Goal: Information Seeking & Learning: Check status

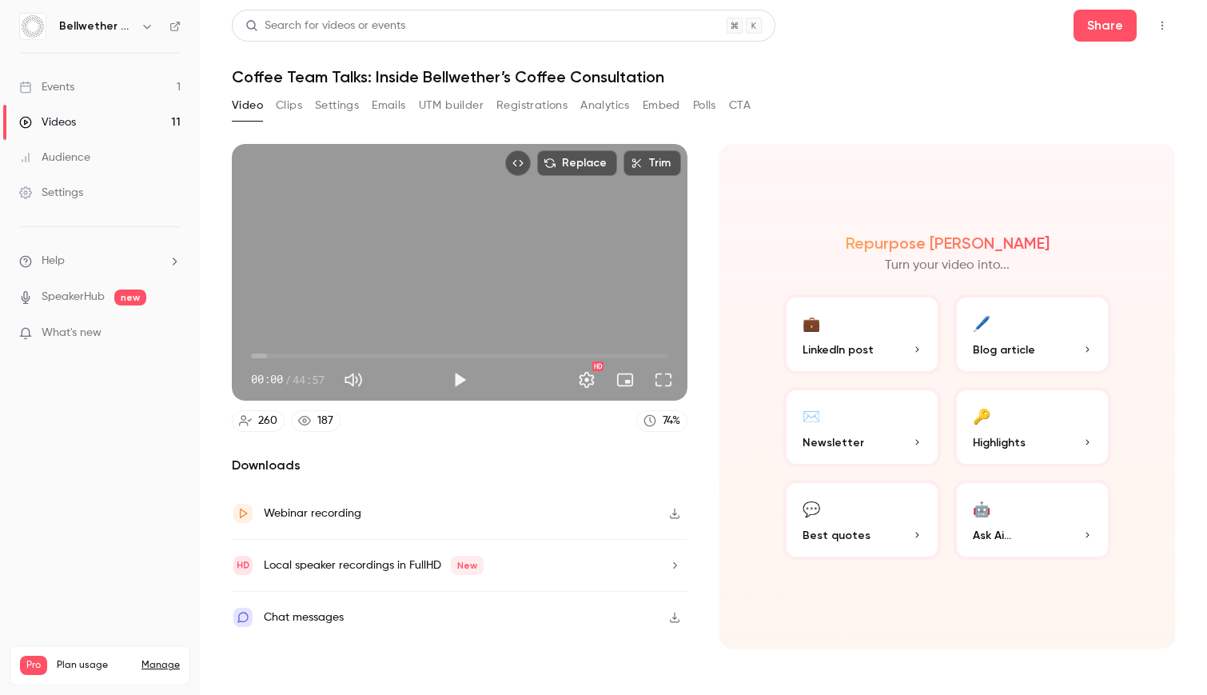
click at [121, 89] on link "Events 1" at bounding box center [100, 87] width 200 height 35
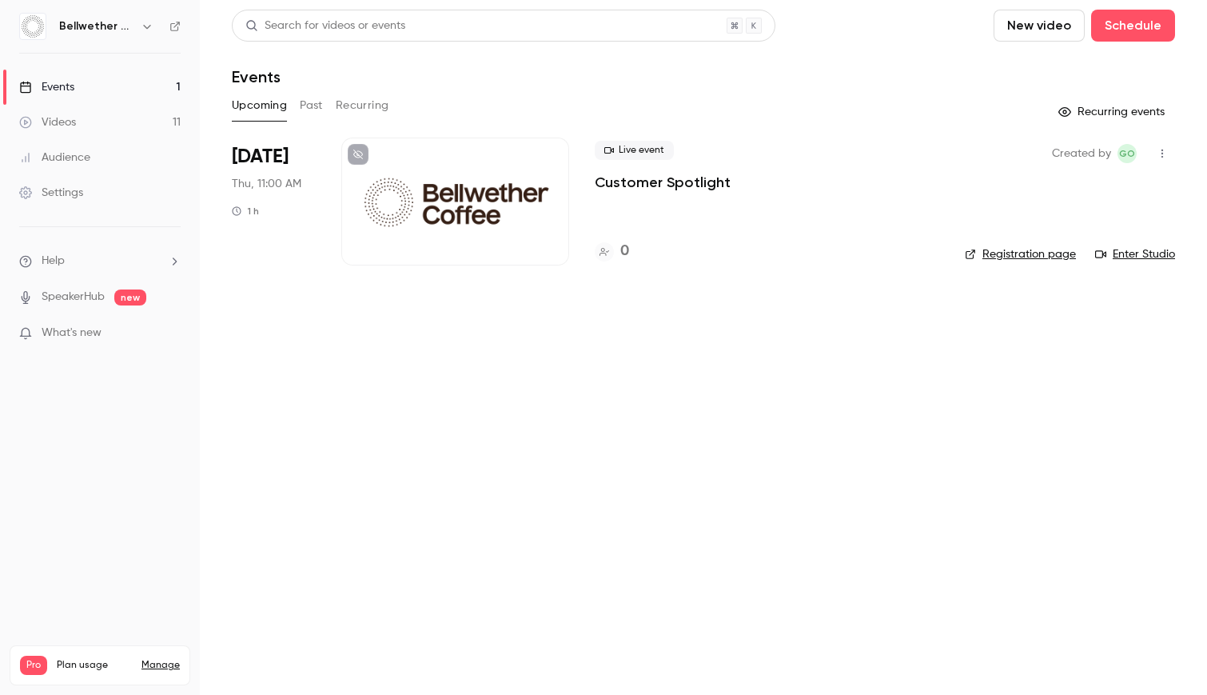
click at [310, 101] on button "Past" at bounding box center [311, 106] width 23 height 26
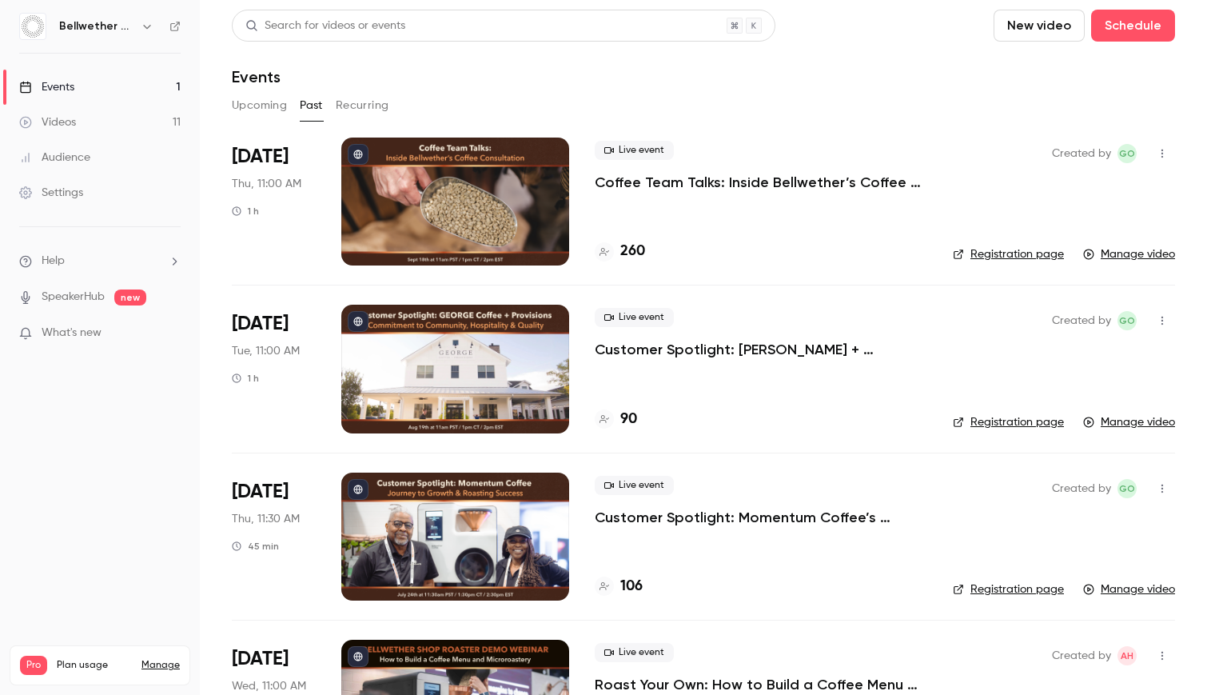
click at [609, 183] on p "Coffee Team Talks: Inside Bellwether’s Coffee Consultation" at bounding box center [761, 182] width 333 height 19
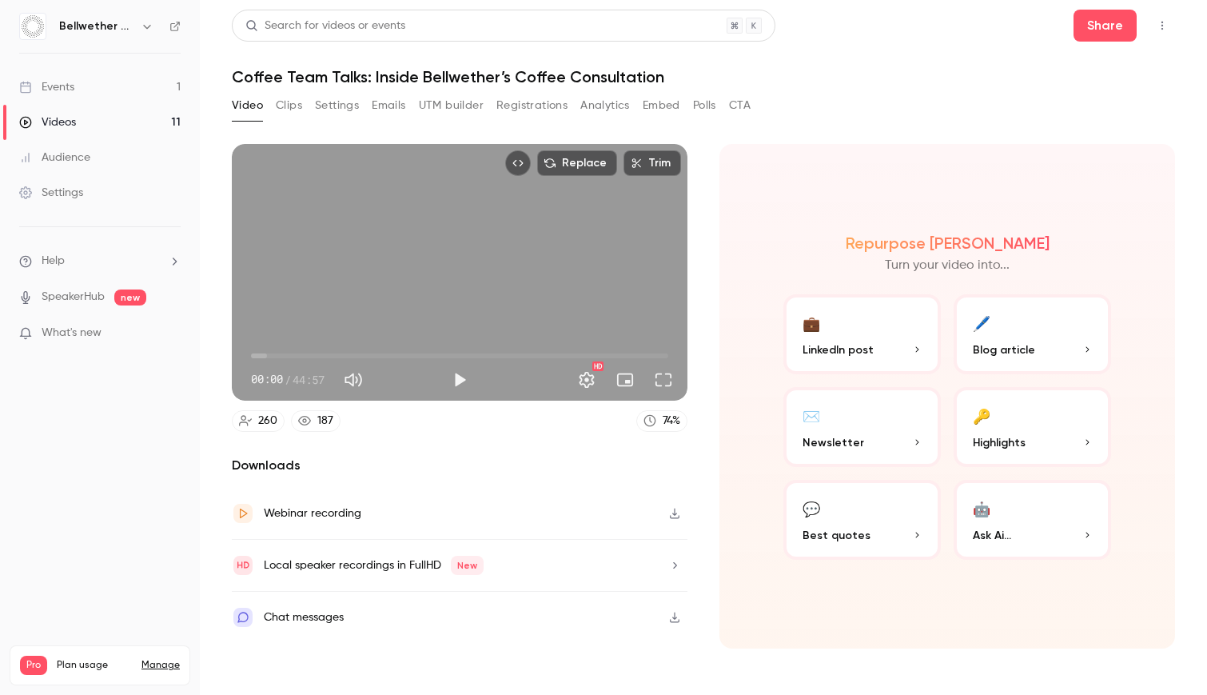
click at [515, 102] on button "Registrations" at bounding box center [531, 106] width 71 height 26
